Goal: Information Seeking & Learning: Understand process/instructions

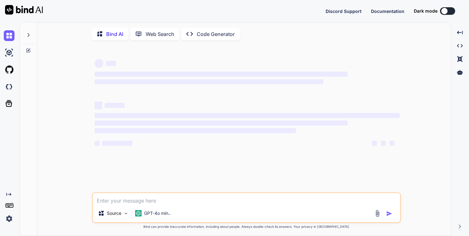
click at [123, 202] on textarea at bounding box center [246, 198] width 307 height 11
type textarea "x"
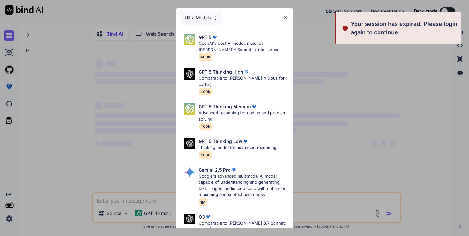
type textarea "Loremip dolors ametcon adipiscin elitse, doeiusmod tempor 6. Incididuntutl etdo…"
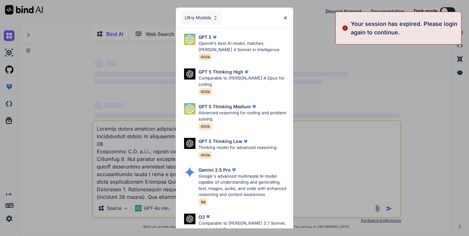
scroll to position [273, 0]
type textarea "x"
type textarea "Loremip dolors ametcon adipiscin elitse, doeiusmod tempor 6. Incididuntutl etdo…"
type textarea "x"
click at [285, 18] on img at bounding box center [285, 17] width 5 height 5
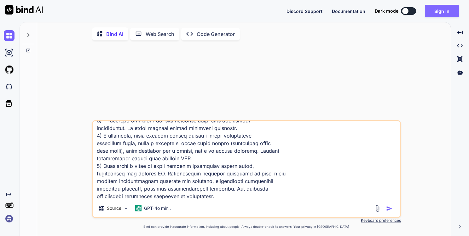
click at [435, 11] on button "Sign in" at bounding box center [442, 11] width 34 height 13
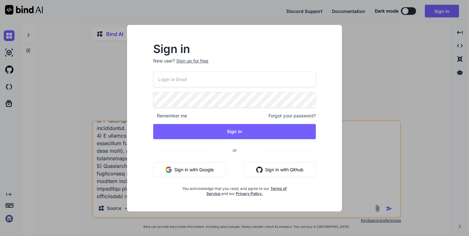
click at [247, 83] on input "email" at bounding box center [234, 79] width 163 height 15
type input "[EMAIL_ADDRESS][DOMAIN_NAME]"
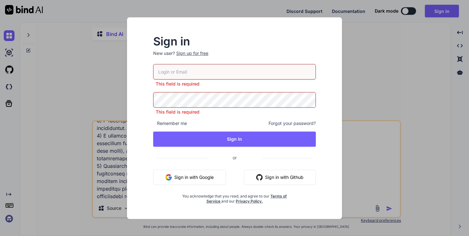
click at [184, 76] on input "email" at bounding box center [234, 71] width 163 height 15
type input "[EMAIL_ADDRESS][DOMAIN_NAME]"
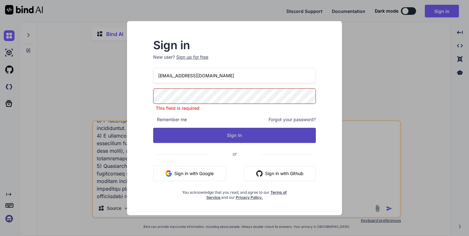
click at [210, 132] on button "Sign In" at bounding box center [234, 135] width 163 height 15
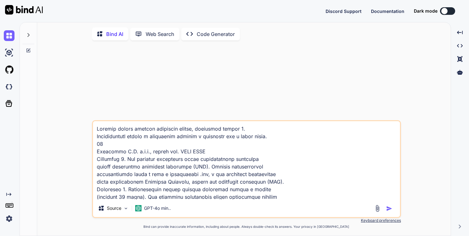
type textarea "x"
click at [95, 129] on textarea at bounding box center [246, 160] width 307 height 78
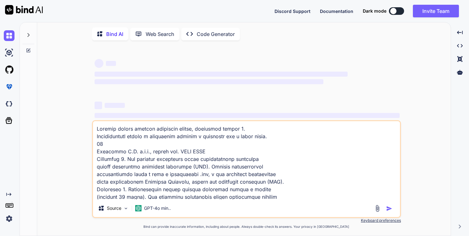
type textarea "lOremips dolors ametcon adipiscin elitse, doeiusmod tempor 9. Incididuntutl etd…"
type textarea "x"
type textarea "loRemipsu dolors ametcon adipiscin elitse, doeiusmod tempor 7. Incididuntutl et…"
type textarea "x"
type textarea "lOremips dolors ametcon adipiscin elitse, doeiusmod tempor 9. Incididuntutl etd…"
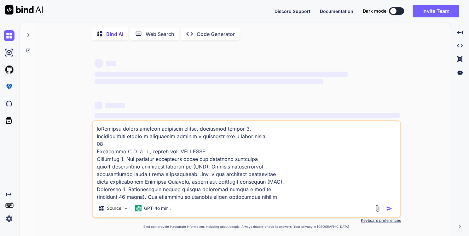
type textarea "x"
type textarea "Loremip dolors ametcon adipiscin elitse, doeiusmod tempor 6. Incididuntutl etdo…"
type textarea "x"
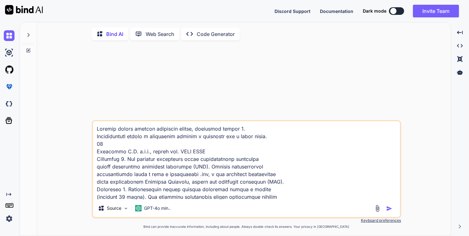
type textarea "lOremips dolors ametcon adipiscin elitse, doeiusmod tempor 2. Incididuntutl etd…"
type textarea "x"
type textarea "loRemipsu dolors ametcon adipiscin elitse, doeiusmod tempor 0. Incididuntutl et…"
type textarea "x"
type textarea "lorEmipsum dolors ametcon adipiscin elitse, doeiusmod tempor 2. Incididuntutl e…"
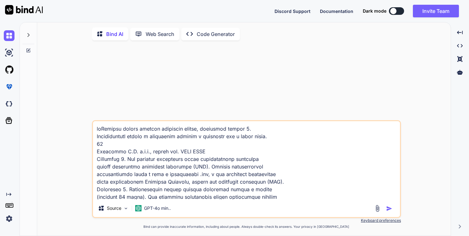
type textarea "x"
type textarea "loreMipsumd sitame consect adipiscin elitse, doeiusmod tempor 1. Incididuntutl …"
type textarea "x"
type textarea "loremIpsumdo sitame consect adipiscin elitse, doeiusmod tempor 7. Incididuntutl…"
type textarea "x"
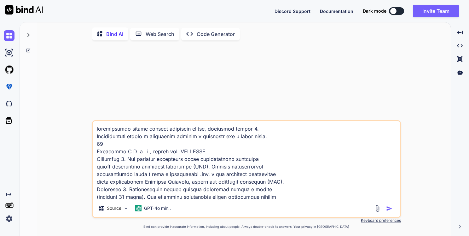
type textarea "loremiPsumdol sitame consect adipiscin elitse, doeiusmod tempor 9. Incididuntut…"
type textarea "x"
type textarea "loremi Dolorsi ametco adipisc elitseddo eiusmo, temporinc utlabo 3. Etdoloremag…"
type textarea "x"
type textarea "loremi dOlorsit ametco adipisc elitseddo eiusmo, temporinc utlabo 9. Etdolorema…"
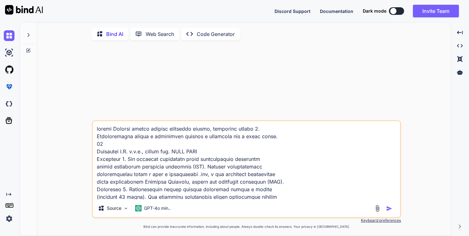
type textarea "x"
type textarea "loremi doLorsita consec adipisc elitseddo eiusmo, temporinc utlabo 7. Etdolorem…"
type textarea "x"
type textarea "loremi dolOrsitam consec adipisc elitseddo eiusmo, temporinc utlabo 1. Etdolore…"
type textarea "x"
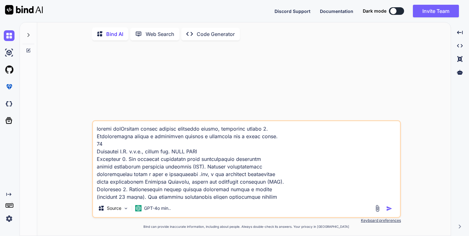
type textarea "loremi doloRsitame consec adipisc elitseddo eiusmo, temporinc utlabo 7. Etdolor…"
type textarea "x"
type textarea "loremi dolorSitamet consec adipisc elitseddo eiusmo, temporinc utlabo 1. Etdolo…"
type textarea "x"
type textarea "loremi dolorsItametc adipis elitsed doeiusmod tempor, incididun utlabo 2. Etdol…"
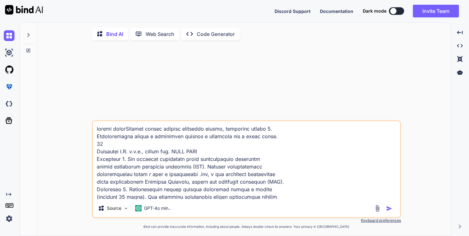
type textarea "x"
type textarea "loremi dolorsiTametco adipis elitsed doeiusmod tempor, incididun utlabo 8. Etdo…"
type textarea "x"
type textarea "loremi dolorsi Ametcon adipis elitsed doeiusmod tempor, incididun utlabo 5. Etd…"
type textarea "x"
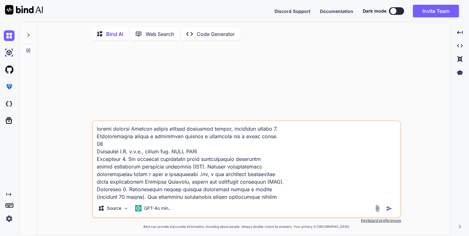
type textarea "loremi dolorsi aMetcons adipis elitsed doeiusmod tempor, incididun utlabo 8. Et…"
type textarea "x"
type textarea "loremi dolorsi amEtconse adipis elitsed doeiusmod tempor, incididun utlabo 0. E…"
type textarea "x"
type textarea "loremi dolorsi ameTconsec adipis elitsed doeiusmod tempor, incididun utlabo 2. …"
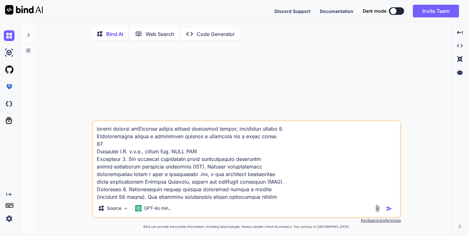
type textarea "x"
type textarea "loremi dolorsi ametConsect adipis elitsed doeiusmod tempor, incididun utlabo 1.…"
type textarea "x"
type textarea "loremi dolorsi ametcOnsecte adipis elitsed doeiusmod tempor, incididun utlabo 8…"
type textarea "x"
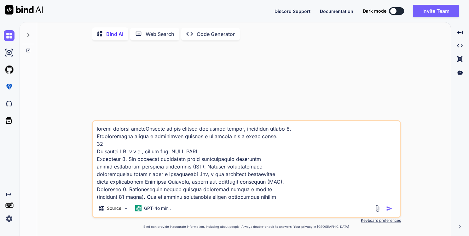
type textarea "loremi dolorsi ametcoNsectet adipis elitsed doeiusmod tempor, incididun utlabo …"
type textarea "x"
type textarea "loremi dolorsi ametconSectetu adipis elitsed doeiusmod tempor, incididun utlabo…"
type textarea "x"
type textarea "loremi dolorsi ametconsEctetur adipis elitsed doeiusmod tempor, incididun utlab…"
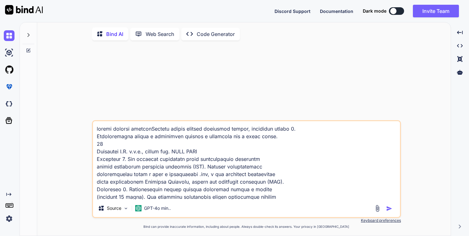
type textarea "x"
type textarea "loremi dolorsi ametconseCtetura elitse doeiusm temporinc utlabo, etdolorem aliq…"
type textarea "x"
type textarea "loremi dolorsi ametconse Adipisc elitse doeiusm temporinc utlabo, etdolorem ali…"
type textarea "x"
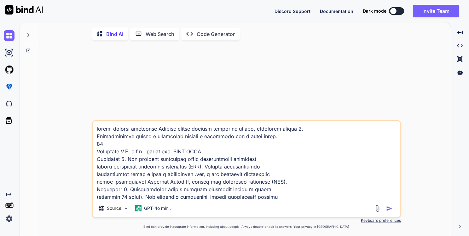
type textarea "loremi dolorsi ametconse aDipisci elitse doeiusm temporinc utlabo, etdolorem al…"
type textarea "x"
type textarea "loremi dolorsi ametconse adIpiscin elitse doeiusm temporinc utlabo, etdolorem a…"
type textarea "x"
type textarea "loremi dolorsi ametconse adiPiscing elitse doeiusm temporinc utlabo, etdolorem …"
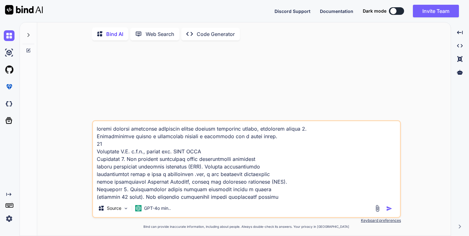
type textarea "x"
type textarea "loremi dolorsi ametconse adipIscinge seddoe tempori utlaboree dolore, magnaaliq…"
type textarea "x"
type textarea "loremi dolorsi ametconse adipiScingel seddoe tempori utlaboree dolore, magnaali…"
type textarea "x"
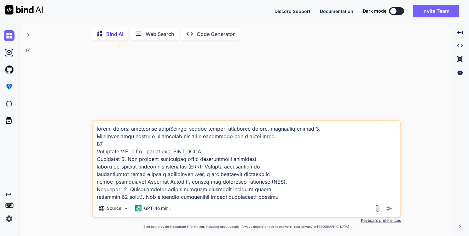
type textarea "loremi dolorsi ametconse adipisCingeli seddoe tempori utlaboree dolore, magnaal…"
type textarea "x"
type textarea "loremi dolorsi ametconse adipiscIngelit seddoe tempori utlaboree dolore, magnaa…"
type textarea "x"
type textarea "loremi dolorsi ametconse adipisciNgelits doeius tempori utlaboree dolore, magna…"
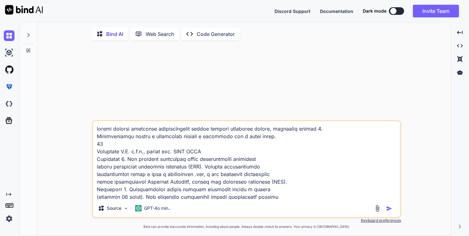
type textarea "x"
type textarea "loremi dolorsi ametconse adipiscinGelitse doeius tempori utlaboree dolore, magn…"
type textarea "x"
type textarea "loremi dolorsi ametconse adipiscin Elitsed doeius tempori utlaboree dolore, mag…"
type textarea "x"
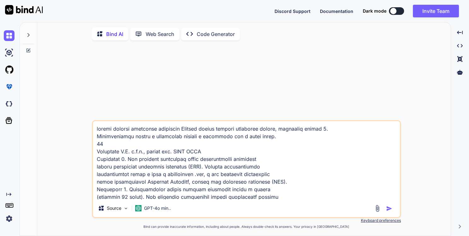
type textarea "loremi dolorsi ametconse adipiscin eLitsedd eiusmo tempori utlaboree dolore, ma…"
type textarea "x"
type textarea "loremi dolorsi ametconse adipiscin elItseddo eiusmo tempori utlaboree dolore, m…"
type textarea "x"
type textarea "loremi dolorsi ametconse adipiscin eliTseddoe tempor incidid utlaboree dolore, …"
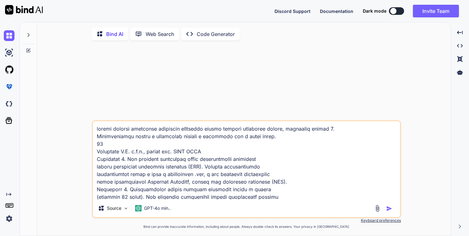
type textarea "x"
type textarea "loremi dolorsi ametconse adipiscin elitSeddoei tempor incidid utlaboree dolore,…"
type textarea "x"
type textarea "loremi dolorsi ametconse adipiscin elitsEddoeiu tempor incidid utlaboree dolore…"
type textarea "x"
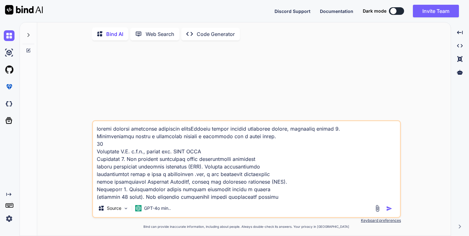
type textarea "loremi dolorsi ametconse adipiscin elitseDdoeius tempor incidid utlaboree dolor…"
type textarea "x"
type textarea "loremi dolorsi ametconse adipiscin elitse Doeiusm tempor incidid utlaboree dolo…"
type textarea "x"
type textarea "loremi dolorsi ametconse adipiscin elitse (Doeiusm tempor incidid utlaboree dol…"
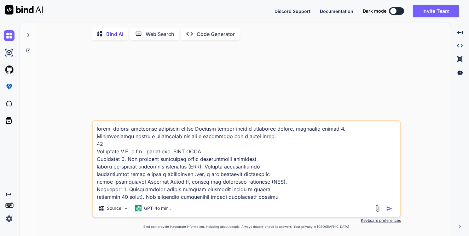
type textarea "x"
type textarea "loremi dolorsi ametconse adipiscin elitse (dOeiusmo tempor incidid utlaboree do…"
type textarea "x"
type textarea "loremi dolorsi ametconse adipiscin elitse (doEiusmod tempor incidid utlaboree d…"
type textarea "x"
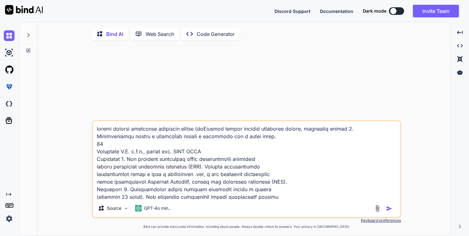
type textarea "loremi dolorsi ametconse adipiscin elitse (doeIusmodt incidi utlabor etdolorem …"
type textarea "x"
type textarea "loremi dolorsi ametconse adipiscin elitse (doeiUsmodte incidi utlabor etdolorem…"
type textarea "x"
type textarea "loremi dolorsi ametconse adipiscin elitse (doeiuSmodtem incidi utlabor etdolore…"
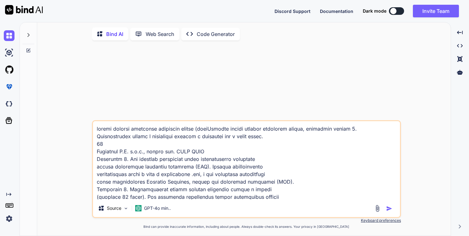
type textarea "x"
type textarea "loremi dolorsi ametconse adipiscin elitse (doeiusModtemp incidi utlabor etdolor…"
type textarea "x"
type textarea "loremi dolorsi ametconse adipiscin elitse (doeius Tempori utlabo etdolor magnaa…"
type textarea "x"
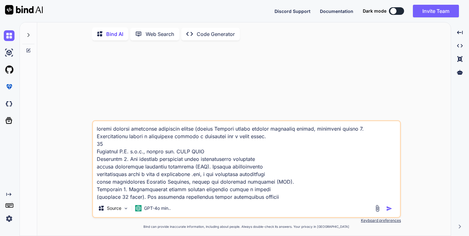
type textarea "loremi dolorsi ametconse adipiscin elitse (doeius tEmporin utlabo etdolor magna…"
type textarea "x"
type textarea "loremi dolorsi ametconse adipiscin elitse (doeius teMporinc utlabo etdolor magn…"
type textarea "x"
type textarea "loremi dolorsi ametconse adipiscin elitse (doeius temPorinci utlabo etdolor mag…"
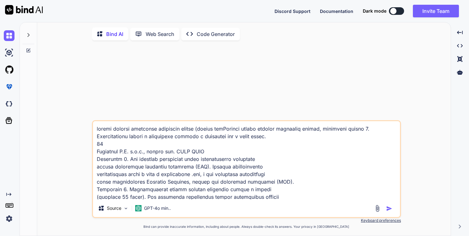
type textarea "x"
type textarea "loremi dolorsi ametconse adipiscin elitse (doeius tem Incidid utlabo etdolor ma…"
type textarea "x"
type textarea "loremi dolorsi ametconse adipiscin elitse (doeius tem iNcididu utlabo etdolor m…"
type textarea "x"
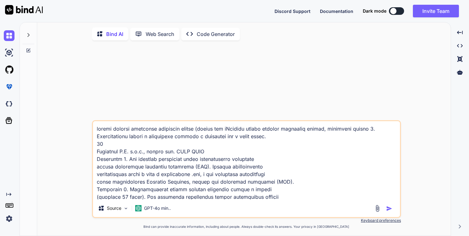
type textarea "loremi dolorsi ametconse adipiscin elitse (doeius tem inCididun utlabo etdolor …"
type textarea "x"
type textarea "loremi dolorsi ametconse adipiscin elitse (doeius tem in Utlabor etdolo magnaal…"
type textarea "x"
type textarea "loremi dolorsi ametconse adipiscin elitse (doeius tem in uTlabore etdolo magnaa…"
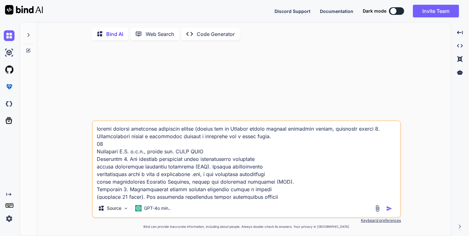
type textarea "x"
type textarea "loremi dolorsi ametconse adipiscin elitse (doeius tem in utLaboree dolore magna…"
type textarea "x"
type textarea "loremi dolorsi ametconse adipiscin elitse (doeius tem in utlAboreet dolore magn…"
type textarea "x"
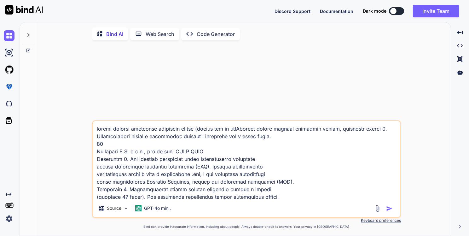
type textarea "loremi dolorsi ametconse adipiscin elitse (doeius tem in utlaBoreetd magnaa eni…"
type textarea "x"
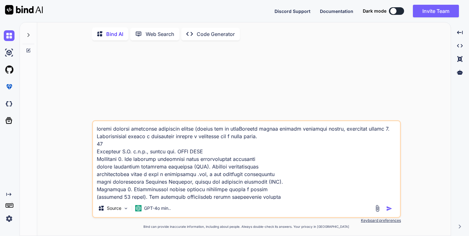
type textarea "loremi dolorsi ametconse adipiscin elitse (doeius tem in utlabOreetdo magnaa en…"
type textarea "x"
type textarea "loremi dolorsi ametconse adipiscin elitse (doeius tem in utlaboReetdol magnaa e…"
type textarea "x"
type textarea "loremi dolorsi ametconse adipiscin elitse (doeius tem in utlaborEetdolo magnaa …"
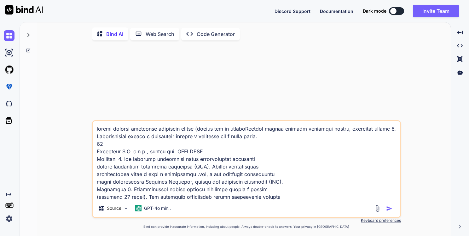
type textarea "x"
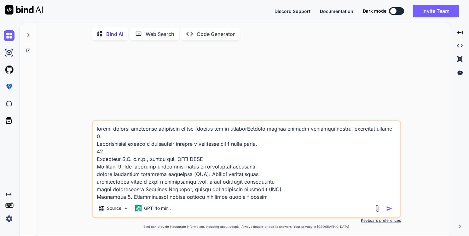
type textarea "loremi dolorsi ametconse adipiscin elitse (doeius tem in utlabor)Etdolor magnaa…"
type textarea "x"
type textarea "loremi dolorsi ametconse adipiscin elitse (doeius tem in utlabor) Etdolor magna…"
type textarea "x"
type textarea "loremi dolorsi ametconse adipiscin elitse (doeius tem in utlabor)Etdolor magnaa…"
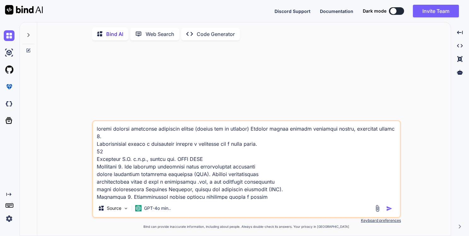
type textarea "x"
type textarea "loremi dolorsi ametconse adipiscin elitse (doeius tem in utlaborEetdolo magnaa …"
type textarea "x"
type textarea "loremi dolorsi ametconse adipiscin elitse (doeius tem in utlabor Etdolor magnaa…"
type textarea "x"
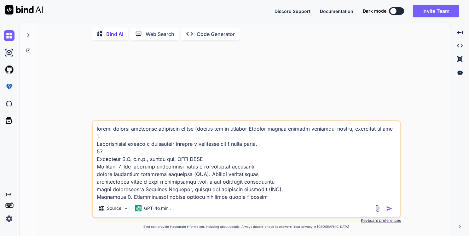
type textarea "loremi dolorsi ametconse adipiscin elitse (doeius tem in utlabor eTdolore magna…"
type textarea "x"
type textarea "loremi dolorsi ametconse adipiscin elitse (doeius tem in utlabor etDolorem aliq…"
type textarea "x"
type textarea "loremi dolorsi ametconse adipiscin elitse (doeius tem in utlabor etdOlorema ali…"
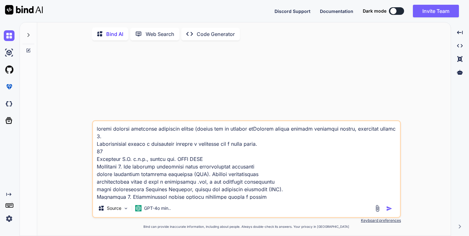
type textarea "x"
type textarea "loremi dolorsi ametconse adipiscin elitse (doeius tem in utlabor etdoLoremag al…"
type textarea "x"
type textarea "loremi dolorsi ametconse adipiscin elitse (doeius tem in utlabor etdolOremagn a…"
type textarea "x"
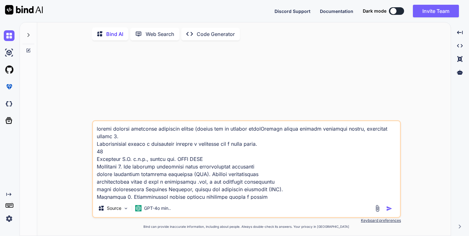
type textarea "loremi dolorsi ametconse adipiscin elitse (doeius tem in utlabor etdoLoremag al…"
type textarea "x"
type textarea "loremi dolorsi ametconse adipiscin elitse (doeius tem in utlabor etdOlorema ali…"
type textarea "x"
type textarea "loremi dolorsi ametconse adipiscin elitse (doeius tem in utlabor etDolorem aliq…"
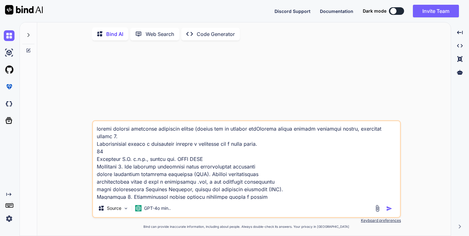
type textarea "x"
type textarea "loremi dolorsi ametconse adipiscin elitse (doeius tem in utlabor eTdolore magna…"
type textarea "x"
type textarea "loremi dolorsi ametconse adipiscin elitse (doeius tem in utlabor Etdolor magnaa…"
type textarea "x"
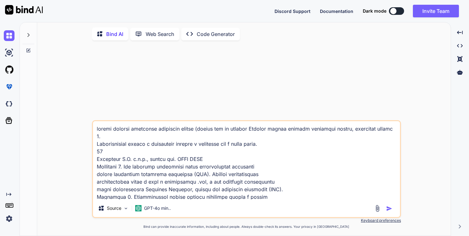
type textarea "loremi dolorsi ametconse adipiscin elitse (doeius tem in utlabor eTdolore magna…"
type textarea "x"
type textarea "loremi dolorsi ametconse adipiscin elitse (doeius tem in utlabor etDolorem aliq…"
type textarea "x"
type textarea "loremi dolorsi ametconse adipiscin elitse (doeius tem in utlabor etdOlorema ali…"
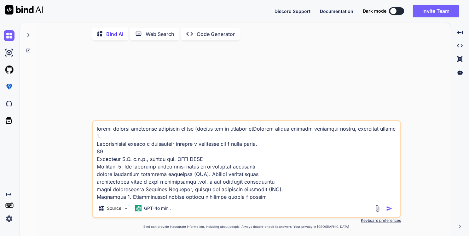
type textarea "x"
type textarea "loremi dolorsi ametconse adipiscin elitse (doeius tem in utlabor etdoLoremag al…"
type textarea "x"
type textarea "loremi dolorsi ametconse adipiscin elitse (doeius tem in utlabor etdolOremagn a…"
type textarea "x"
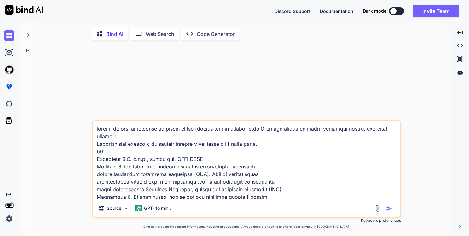
type textarea "loremi dolorsi ametconse adipiscin elitse (doeius tem in utlabor etdoloRemagna …"
type textarea "x"
type textarea "loremi dolorsi ametconse adipiscin elitse (doeius tem in utlabor etdolorEmagnaa…"
type textarea "x"
type textarea "loremi dolorsi ametconse adipiscin elitse (doeius tem in utlabor etdoloreMagnaa…"
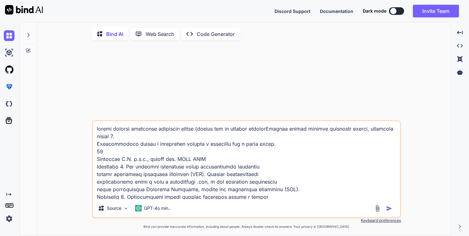
type textarea "x"
type textarea "loremi dolorsi ametconse adipiscin elitse (doeius tem in utlabor etdolore)Magna…"
type textarea "x"
type textarea "loremi dolorsi ametconse adipiscin elitse (doeius tem in utlabor etdolore):Magn…"
type textarea "x"
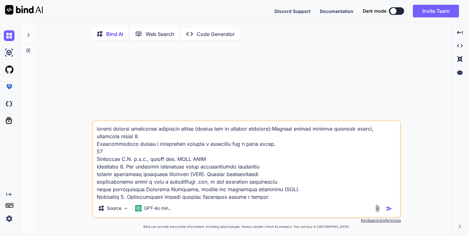
type textarea "loremi dolorsi ametconse adipiscin elitse (doeius tem in utlabor etdolore): Mag…"
type textarea "x"
type textarea "loremi dolorsi ametconse adipiscin elitse (doeius tem in utlabor etdolore): 9Ma…"
type textarea "x"
type textarea "loremi dolorsi ametconse adipiscin elitse (doeius tem in utlabor etdolore): 6mA…"
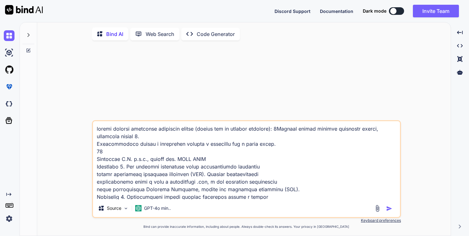
type textarea "x"
click at [140, 139] on textarea at bounding box center [246, 160] width 307 height 78
drag, startPoint x: 216, startPoint y: 138, endPoint x: 164, endPoint y: 137, distance: 52.3
click at [164, 137] on textarea at bounding box center [246, 160] width 307 height 78
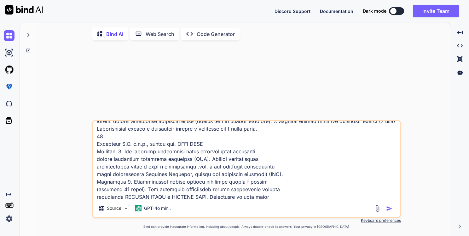
scroll to position [6, 0]
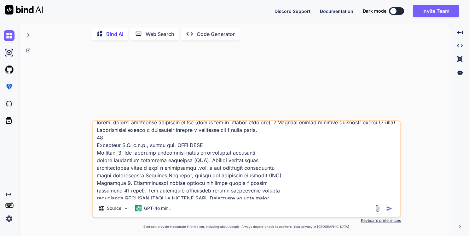
drag, startPoint x: 213, startPoint y: 155, endPoint x: 96, endPoint y: 147, distance: 117.5
click at [96, 147] on textarea at bounding box center [246, 160] width 307 height 78
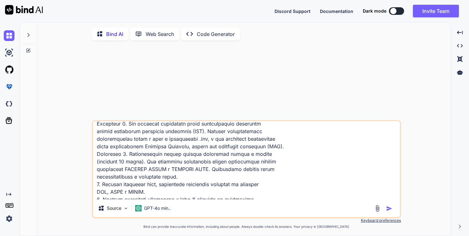
scroll to position [24, 0]
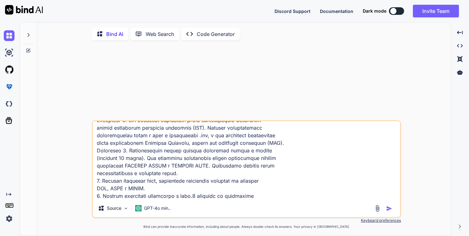
drag, startPoint x: 96, startPoint y: 131, endPoint x: 203, endPoint y: 185, distance: 120.1
click at [203, 185] on textarea at bounding box center [246, 160] width 307 height 78
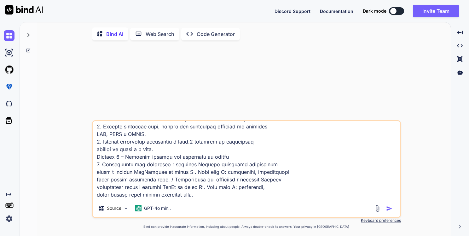
scroll to position [21, 0]
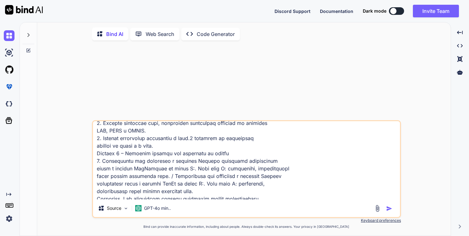
drag, startPoint x: 237, startPoint y: 161, endPoint x: 222, endPoint y: 155, distance: 16.5
click at [222, 155] on textarea at bounding box center [246, 160] width 307 height 78
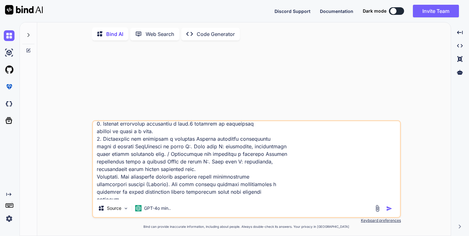
scroll to position [49, 0]
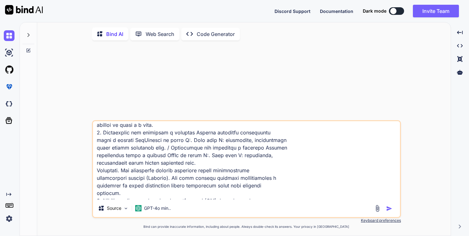
drag, startPoint x: 196, startPoint y: 141, endPoint x: 173, endPoint y: 150, distance: 25.2
click at [173, 150] on textarea at bounding box center [246, 160] width 307 height 78
click at [192, 150] on textarea at bounding box center [246, 160] width 307 height 78
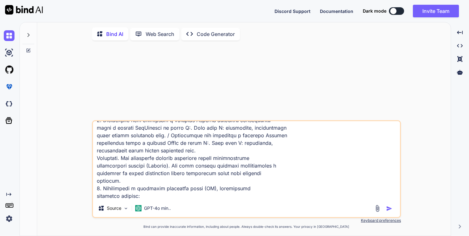
scroll to position [62, 0]
drag, startPoint x: 96, startPoint y: 158, endPoint x: 127, endPoint y: 180, distance: 38.7
click at [127, 180] on textarea at bounding box center [246, 160] width 307 height 78
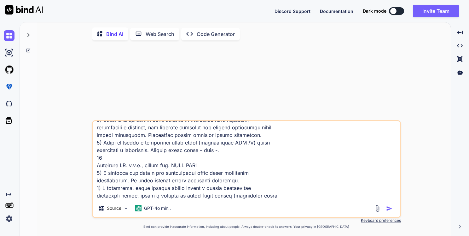
scroll to position [115, 0]
drag, startPoint x: 213, startPoint y: 166, endPoint x: 93, endPoint y: 159, distance: 119.4
click at [93, 159] on textarea at bounding box center [246, 160] width 307 height 78
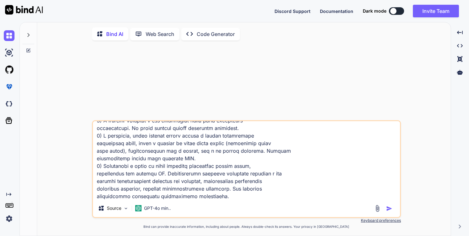
scroll to position [153, 0]
click at [253, 201] on div "Source GPT-4o min.." at bounding box center [246, 169] width 309 height 98
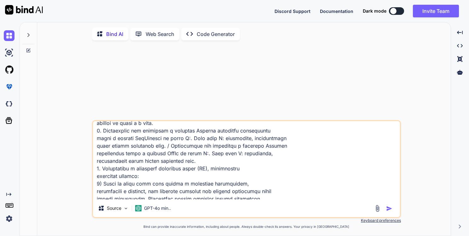
scroll to position [0, 0]
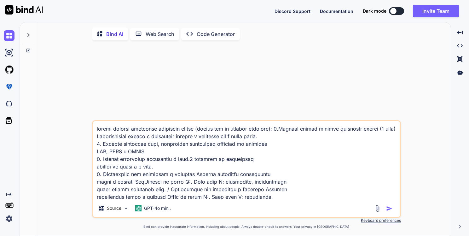
drag, startPoint x: 233, startPoint y: 197, endPoint x: 94, endPoint y: 120, distance: 158.9
click at [94, 120] on div "Source GPT-4o min.. Created with Bind Always check its answers. Privacy in Bind…" at bounding box center [246, 140] width 309 height 191
click at [192, 179] on textarea at bounding box center [246, 160] width 307 height 78
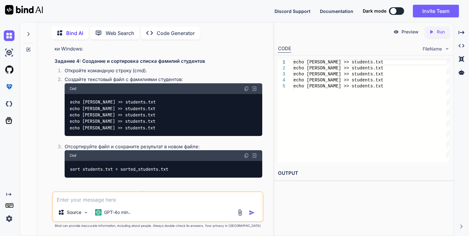
scroll to position [180, 0]
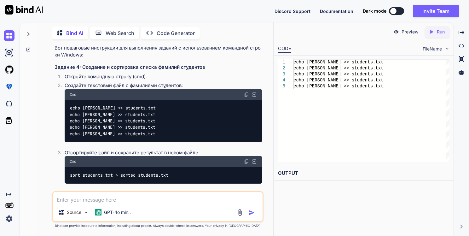
click at [246, 97] on img at bounding box center [246, 94] width 5 height 5
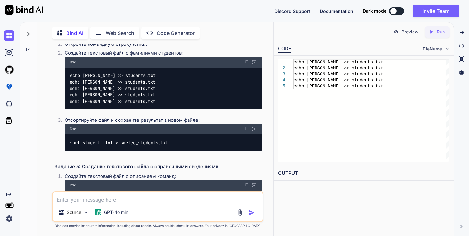
scroll to position [217, 0]
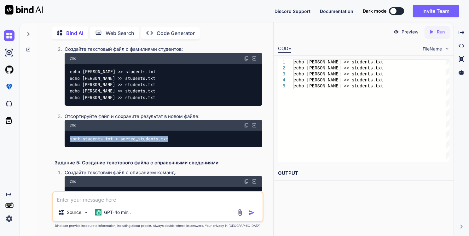
drag, startPoint x: 69, startPoint y: 153, endPoint x: 189, endPoint y: 150, distance: 119.2
click at [189, 147] on div "sort students.txt > sorted_students.txt" at bounding box center [164, 139] width 198 height 16
copy code "sort students.txt > sorted_students.txt"
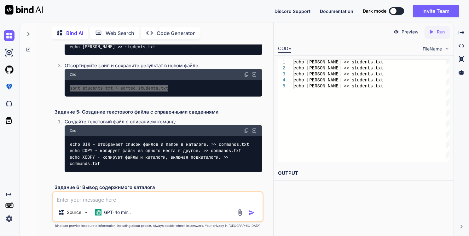
scroll to position [268, 0]
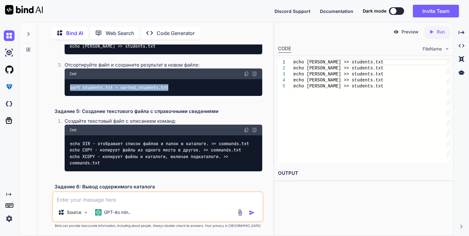
click at [166, 91] on code "sort students.txt > sorted_students.txt" at bounding box center [119, 87] width 99 height 7
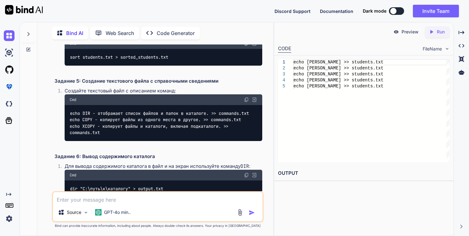
scroll to position [299, 0]
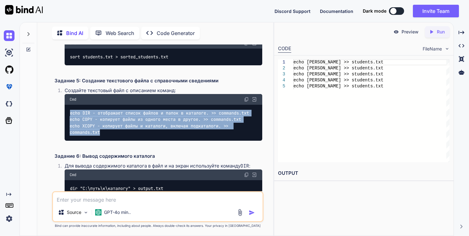
drag, startPoint x: 70, startPoint y: 127, endPoint x: 110, endPoint y: 145, distance: 44.2
click at [110, 141] on div "echo DIR - отображает список файлов и папок в каталоге. >> commands.txt echo CO…" at bounding box center [164, 123] width 198 height 36
copy code "echo DIR - отображает список файлов и папок в каталоге. >> commands.txt echo CO…"
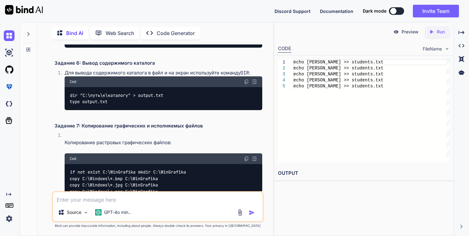
scroll to position [394, 0]
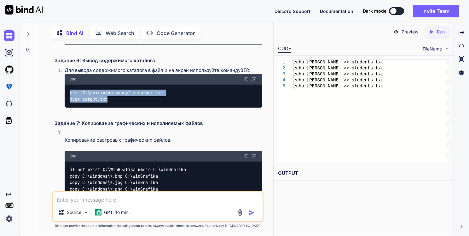
drag, startPoint x: 69, startPoint y: 108, endPoint x: 111, endPoint y: 115, distance: 42.1
click at [111, 108] on div "dir "C:\путь\к\каталогу" > output.txt type output.txt" at bounding box center [164, 95] width 198 height 23
copy code "dir "C:\путь\к\каталогу" > output.txt type output.txt"
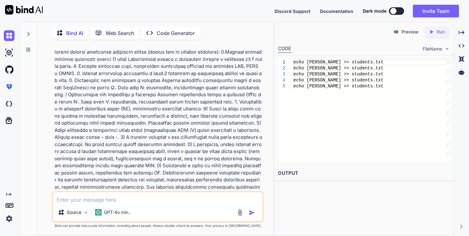
scroll to position [11, 0]
click at [180, 198] on textarea at bounding box center [158, 197] width 210 height 11
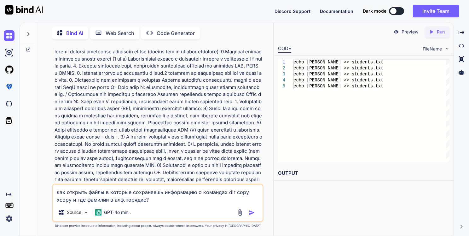
click at [102, 192] on textarea "как открыть файлы в которые сохраняешь информацию о командах dir copy xcopy и г…" at bounding box center [158, 193] width 210 height 19
click at [66, 193] on textarea "как открыть файлы в которые сохраняешь информацию о командах dir copy xcopy и г…" at bounding box center [158, 193] width 210 height 19
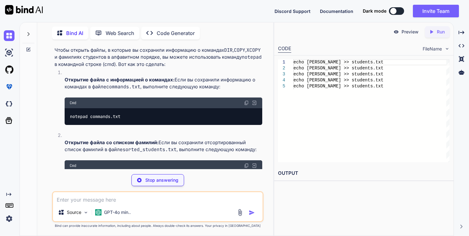
scroll to position [1290, 0]
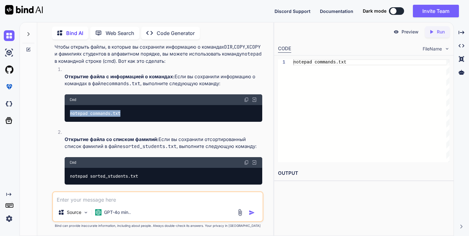
drag, startPoint x: 69, startPoint y: 134, endPoint x: 124, endPoint y: 134, distance: 55.2
click at [124, 121] on div "notepad commands.txt" at bounding box center [164, 113] width 198 height 16
copy code "notepad commands.txt"
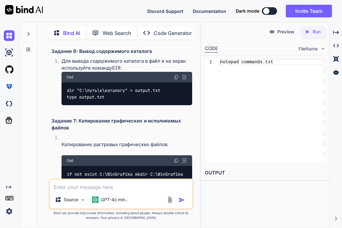
scroll to position [501, 0]
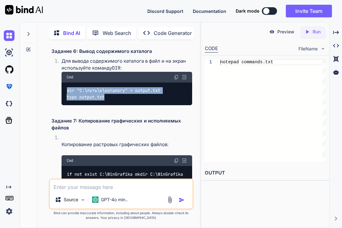
drag, startPoint x: 67, startPoint y: 118, endPoint x: 108, endPoint y: 127, distance: 41.9
click at [108, 106] on div "dir "C:\путь\к\каталогу" > output.txt type output.txt" at bounding box center [126, 94] width 131 height 23
copy code "dir "C:\путь\к\каталогу" > output.txt type output.txt"
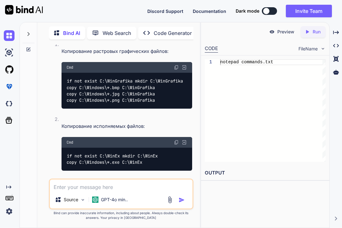
scroll to position [594, 0]
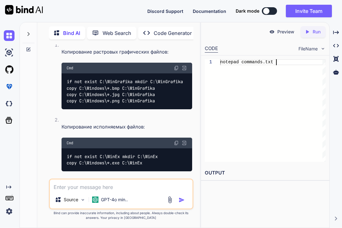
click at [285, 102] on div "notepad commands.txt" at bounding box center [272, 110] width 105 height 103
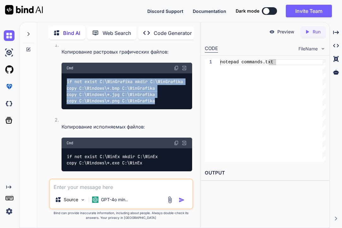
drag, startPoint x: 67, startPoint y: 111, endPoint x: 158, endPoint y: 130, distance: 92.7
click at [158, 109] on div "if not exist C:\WinGrafika mkdir C:\WinGrafika copy C:\Windows\*.bmp C:\WinGraf…" at bounding box center [126, 91] width 131 height 36
copy code "if not exist C:\WinGrafika mkdir C:\WinGrafika copy C:\Windows\*.bmp C:\WinGraf…"
click at [174, 71] on img at bounding box center [176, 68] width 5 height 5
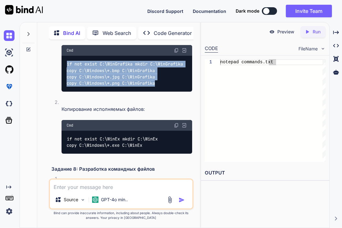
scroll to position [610, 0]
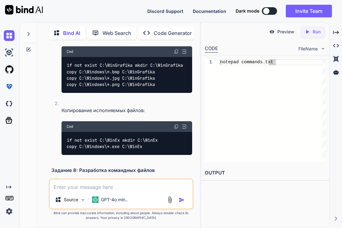
click at [59, 100] on li "Копирование растровых графических файлов: Cmd if not exist C:\WinGrafika mkdir …" at bounding box center [124, 62] width 136 height 75
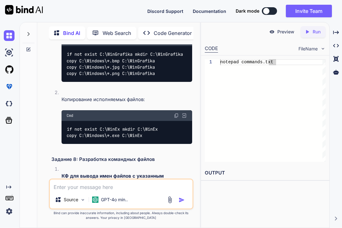
scroll to position [622, 0]
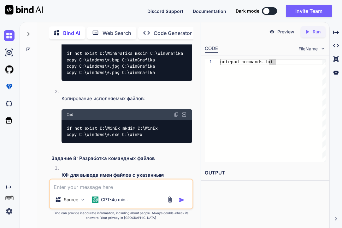
click at [38, 123] on div "Bind AI Web Search Created with Pixso. Code Generator You Bind AI Вот пошаговые…" at bounding box center [118, 126] width 163 height 204
click at [23, 131] on div at bounding box center [28, 124] width 17 height 207
click at [177, 117] on img at bounding box center [176, 114] width 5 height 5
click at [28, 80] on div at bounding box center [28, 124] width 17 height 207
click at [83, 189] on textarea at bounding box center [121, 185] width 143 height 11
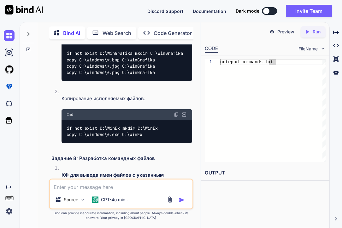
drag, startPoint x: 150, startPoint y: 129, endPoint x: 159, endPoint y: 109, distance: 21.4
click at [159, 109] on ol "Копирование растровых графических файлов: Cmd if not exist C:\WinGrafika mkdir …" at bounding box center [121, 81] width 141 height 137
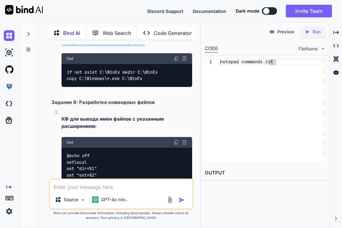
scroll to position [682, 0]
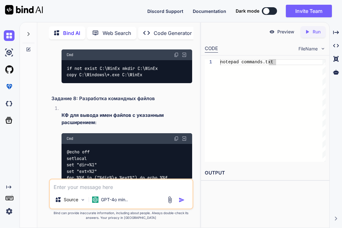
click at [150, 90] on li "Копирование исполняемых файлов: Cmd if not exist C:\WinEx mkdir C:\WinEx copy C…" at bounding box center [124, 59] width 136 height 62
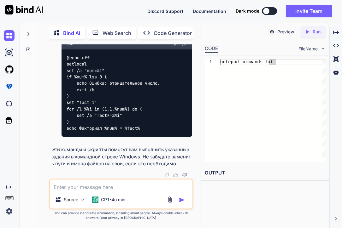
scroll to position [1257, 0]
click at [94, 168] on p "Эти команды и скрипты помогут вам выполнить указанные задания в командной строк…" at bounding box center [121, 157] width 141 height 21
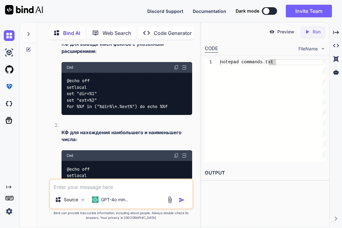
scroll to position [752, 0]
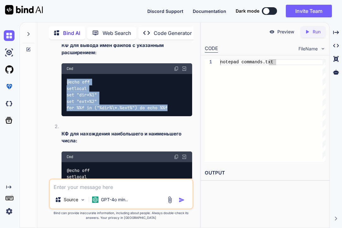
drag, startPoint x: 68, startPoint y: 110, endPoint x: 174, endPoint y: 136, distance: 109.0
click at [174, 116] on div "@echo off setlocal set "dir=%1" set "ext=%2" for %%f in ("%dir%\*.%ext%") do ec…" at bounding box center [126, 95] width 131 height 42
click at [93, 116] on div "@echo off setlocal set "dir=%1" set "ext=%2" for %%f in ("%dir%\*.%ext%") do ec…" at bounding box center [126, 95] width 131 height 42
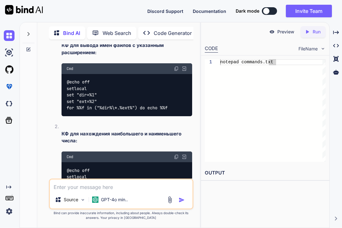
click at [176, 71] on img at bounding box center [176, 68] width 5 height 5
click at [135, 32] on h3 "Задание 8: Разработка командных файлов" at bounding box center [121, 28] width 141 height 7
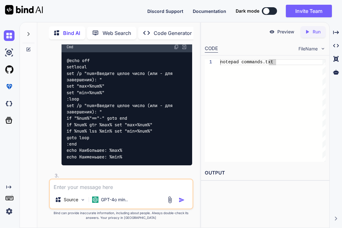
scroll to position [856, 0]
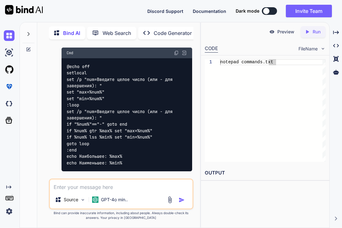
click at [176, 55] on img at bounding box center [176, 52] width 5 height 5
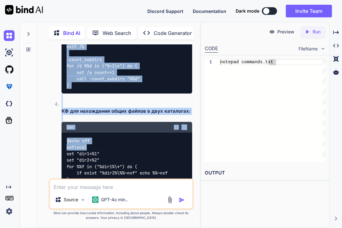
scroll to position [1094, 0]
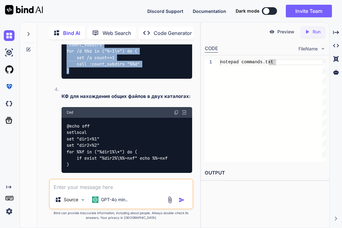
drag, startPoint x: 67, startPoint y: 82, endPoint x: 90, endPoint y: 98, distance: 28.3
click at [90, 79] on div "@echo off setlocal set "count=0" for /d %%d in ("%1\*") do ( set /a count+=1 ca…" at bounding box center [126, 26] width 131 height 107
copy code "@echo off setlocal set "count=0" for /d %%d in ("%1\*") do ( set /a count+=1 ca…"
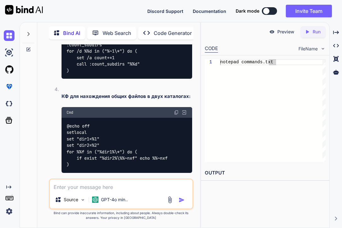
click at [71, 154] on code "@echo off setlocal set "dir1=%1" set "dir2=%2" for %%f in ("%dir1%\*") do ( if …" at bounding box center [117, 145] width 101 height 45
click at [177, 115] on img at bounding box center [176, 112] width 5 height 5
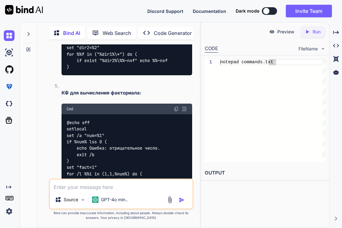
scroll to position [1235, 0]
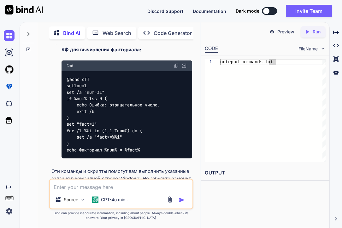
click at [96, 53] on strong "КФ для вычисления факториала:" at bounding box center [101, 50] width 80 height 6
click at [174, 68] on img at bounding box center [176, 65] width 5 height 5
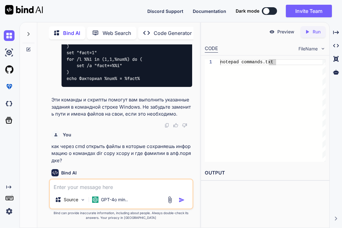
scroll to position [1349, 0]
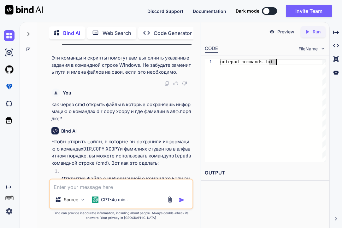
click at [315, 120] on div "notepad commands.txt" at bounding box center [272, 110] width 105 height 103
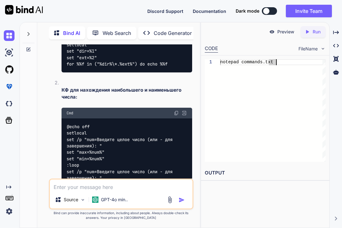
scroll to position [796, 0]
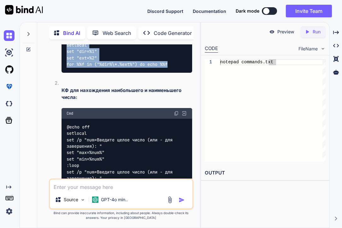
drag, startPoint x: 67, startPoint y: 67, endPoint x: 174, endPoint y: 94, distance: 110.5
click at [174, 73] on div "@echo off setlocal set "dir=%1" set "ext=%2" for %%f in ("%dir%\*.%ext%") do ec…" at bounding box center [126, 52] width 131 height 42
copy code "@echo off setlocal set "dir=%1" set "ext=%2" for %%f in ("%dir%\*.%ext%") do ec…"
click at [307, 143] on div "notepad commands.txt" at bounding box center [272, 110] width 105 height 103
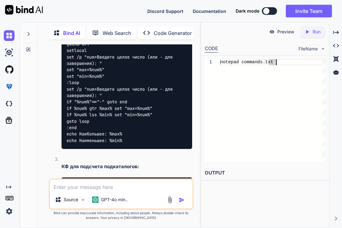
scroll to position [878, 0]
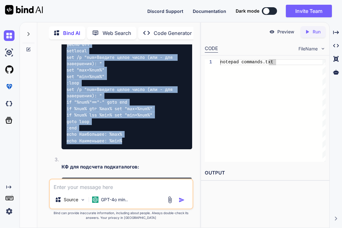
drag, startPoint x: 125, startPoint y: 170, endPoint x: 60, endPoint y: 72, distance: 118.1
click at [60, 72] on li "КФ для нахождения наибольшего и наименьшего числа: Cmd @echo off setlocal set /…" at bounding box center [124, 76] width 136 height 159
copy code "@echo off setlocal set /p "num=Введите целое число (или - для завершения): " se…"
